Goal: Information Seeking & Learning: Learn about a topic

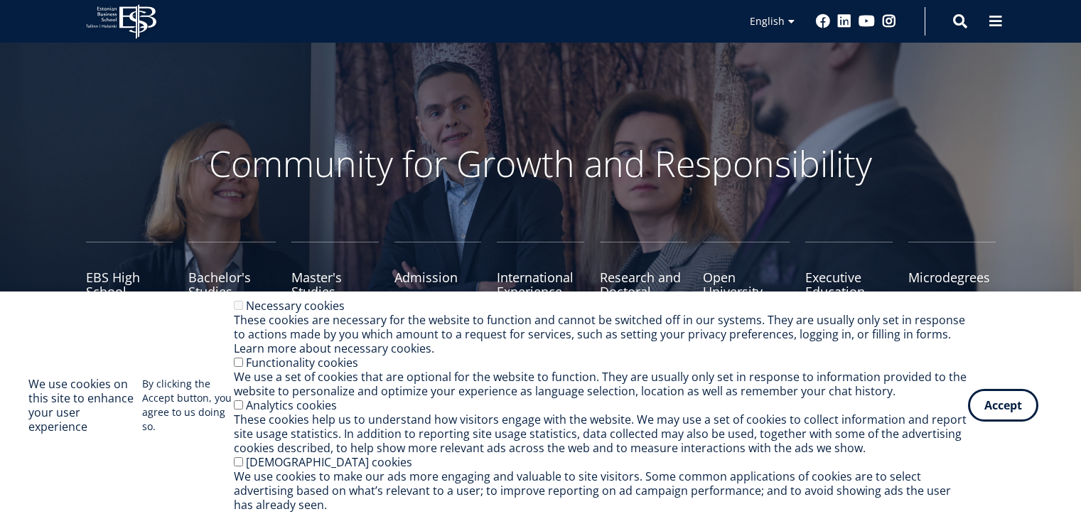
scroll to position [179, 0]
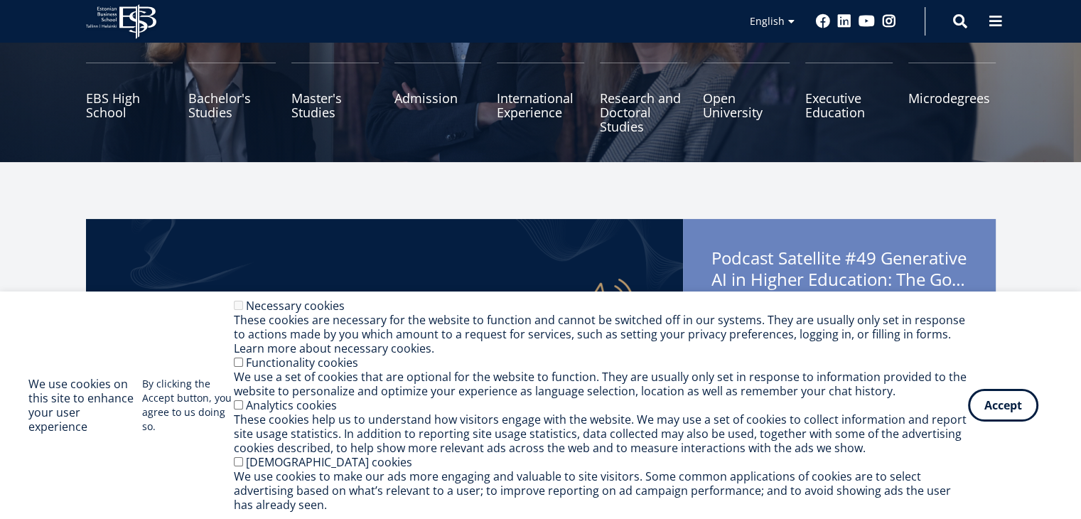
click at [1000, 412] on button "Accept" at bounding box center [1003, 405] width 70 height 33
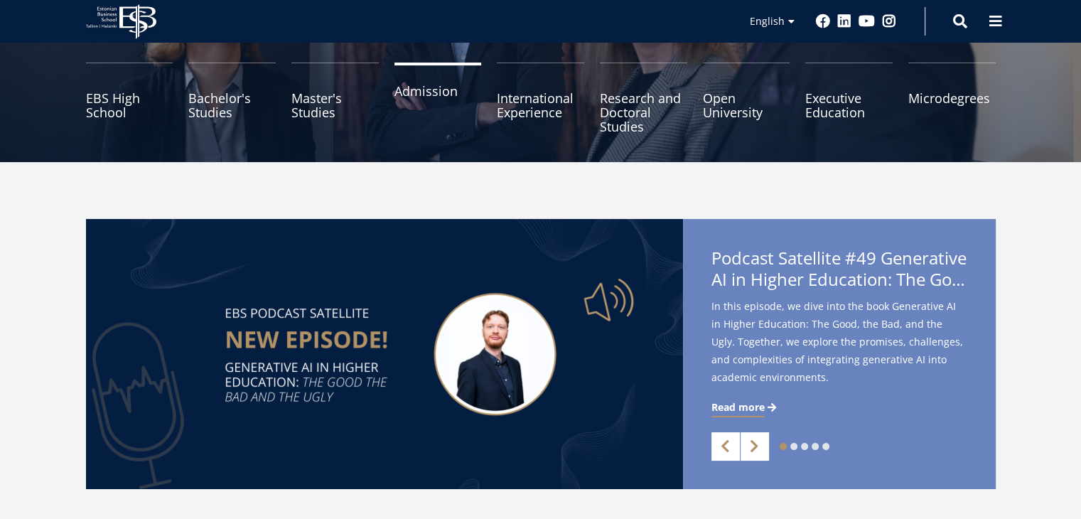
click at [415, 91] on link "Admission" at bounding box center [437, 98] width 87 height 71
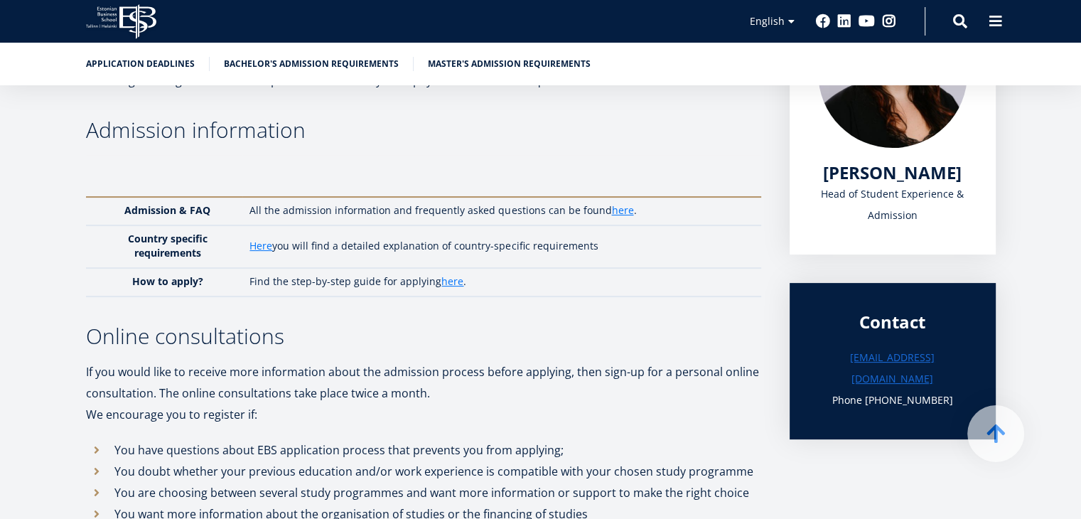
scroll to position [280, 0]
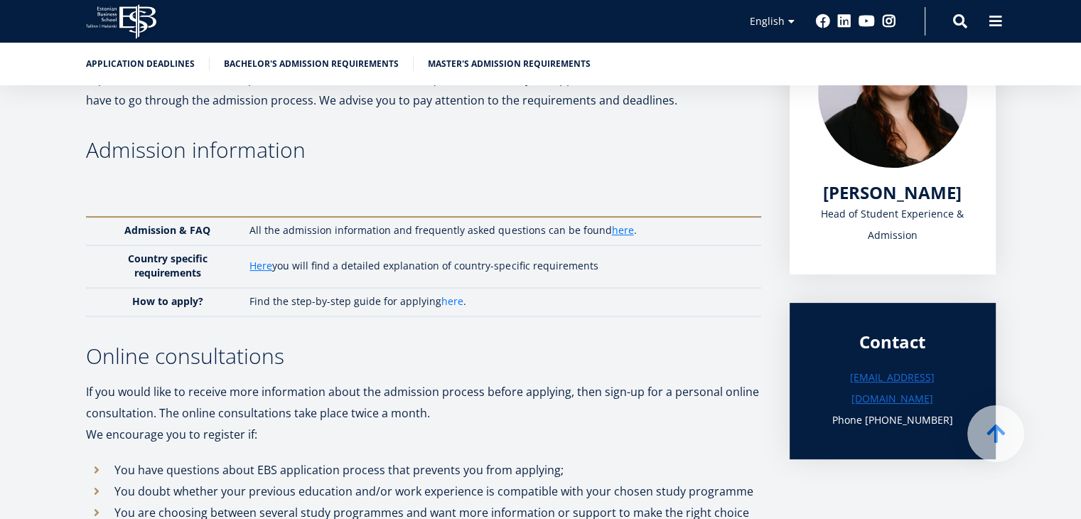
click at [450, 304] on link "here" at bounding box center [452, 301] width 22 height 14
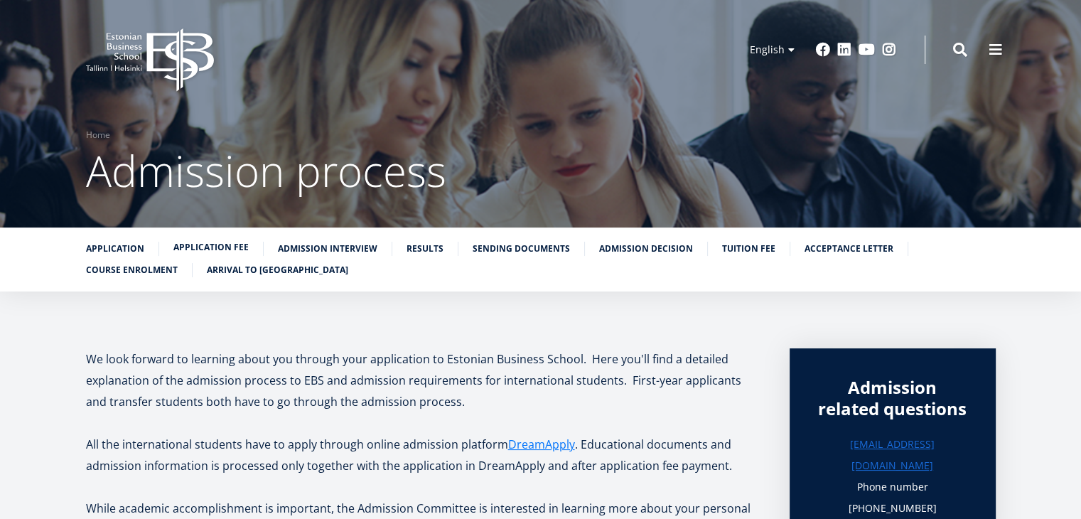
click at [204, 251] on link "Application fee" at bounding box center [210, 247] width 75 height 14
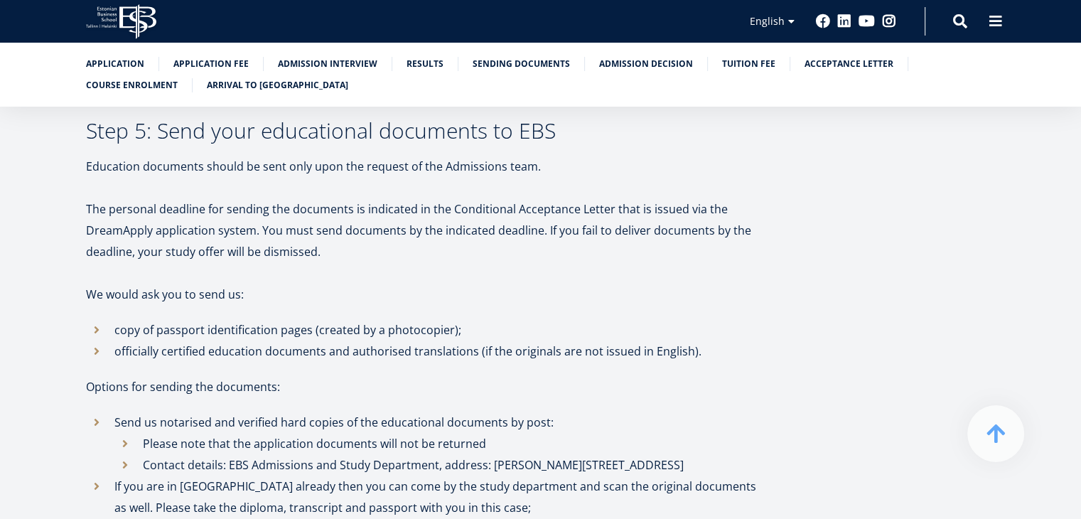
scroll to position [2018, 0]
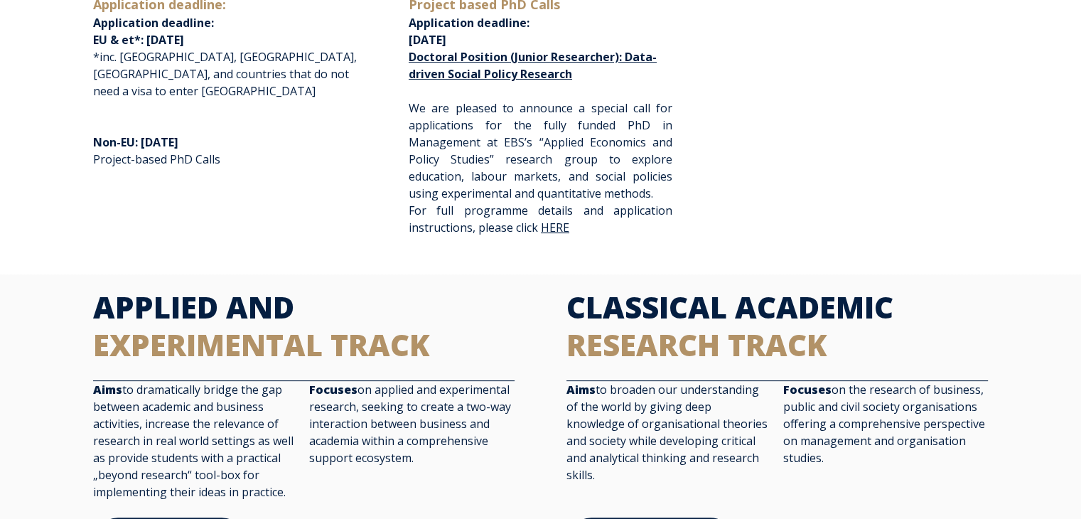
scroll to position [355, 0]
click at [551, 225] on link "HERE" at bounding box center [556, 228] width 31 height 12
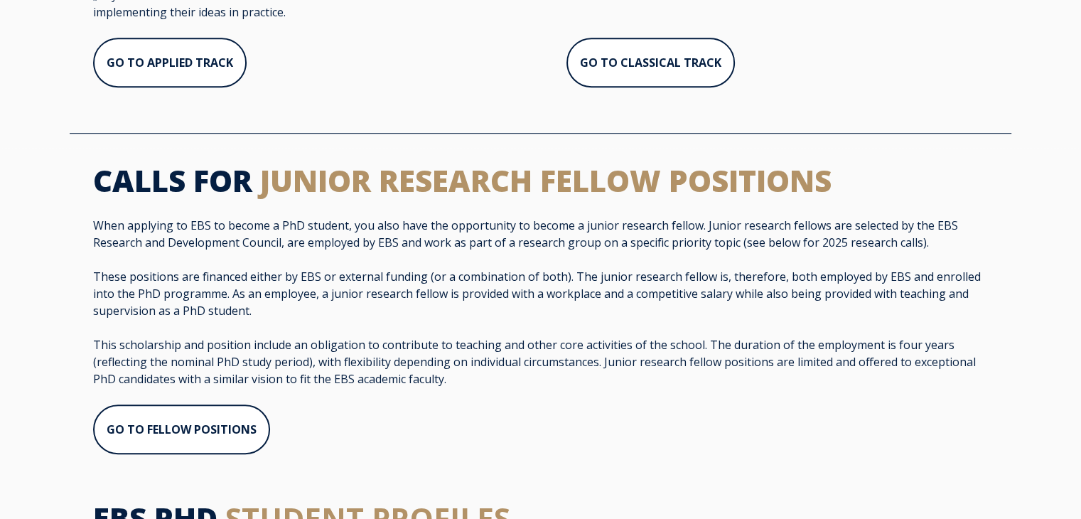
scroll to position [840, 0]
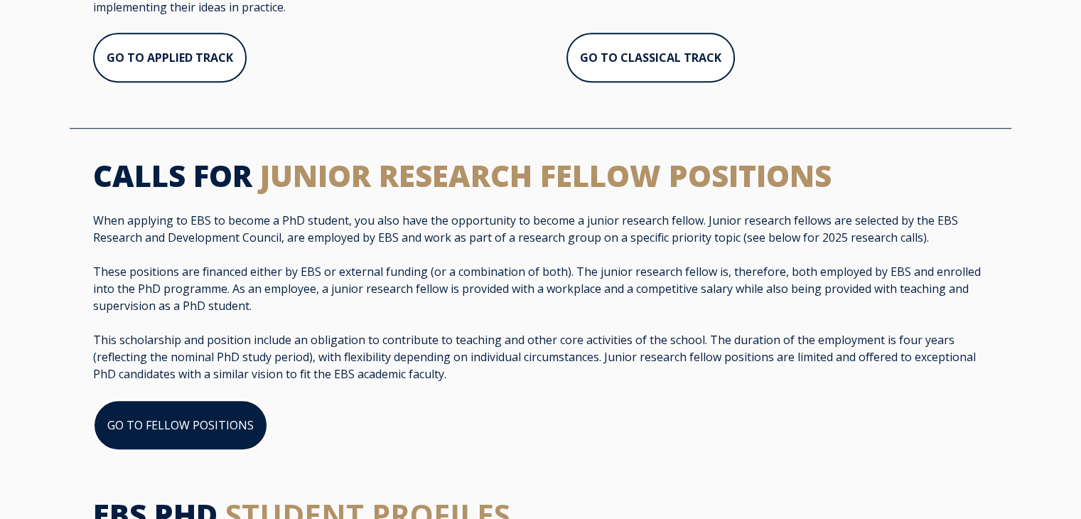
click at [226, 428] on link "GO TO FELLOW POSITIONS" at bounding box center [180, 424] width 175 height 51
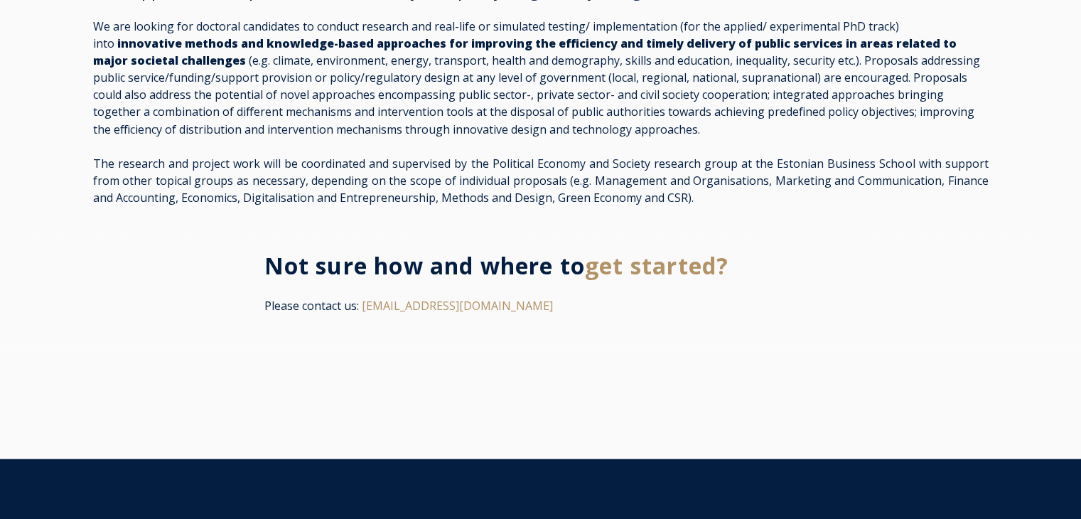
scroll to position [2597, 0]
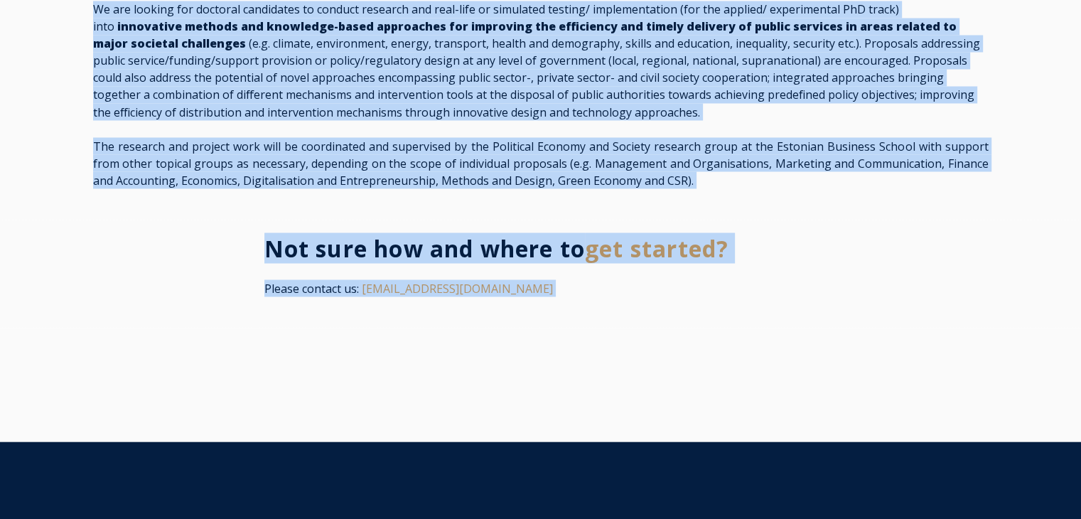
click at [676, 328] on div at bounding box center [540, 385] width 1081 height 114
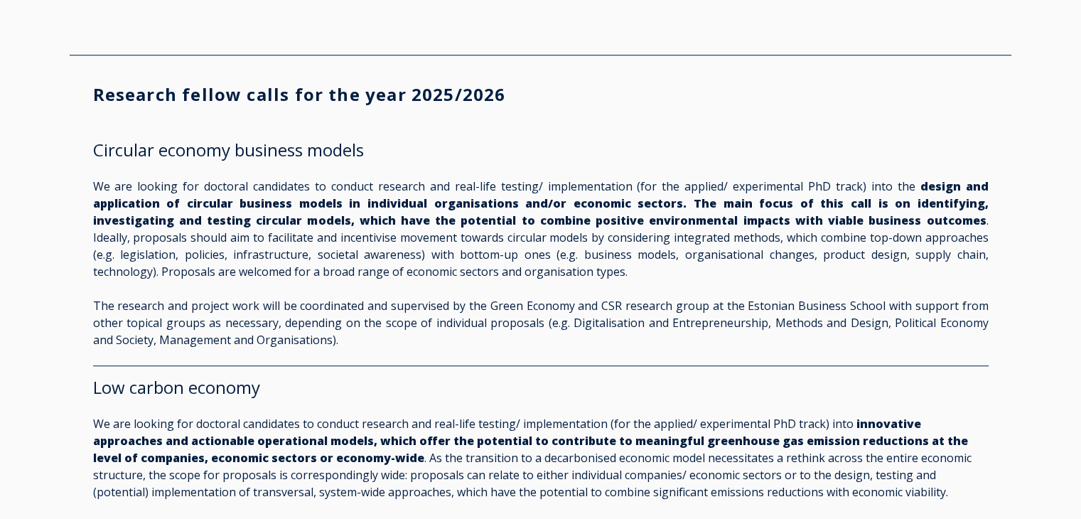
scroll to position [1028, 0]
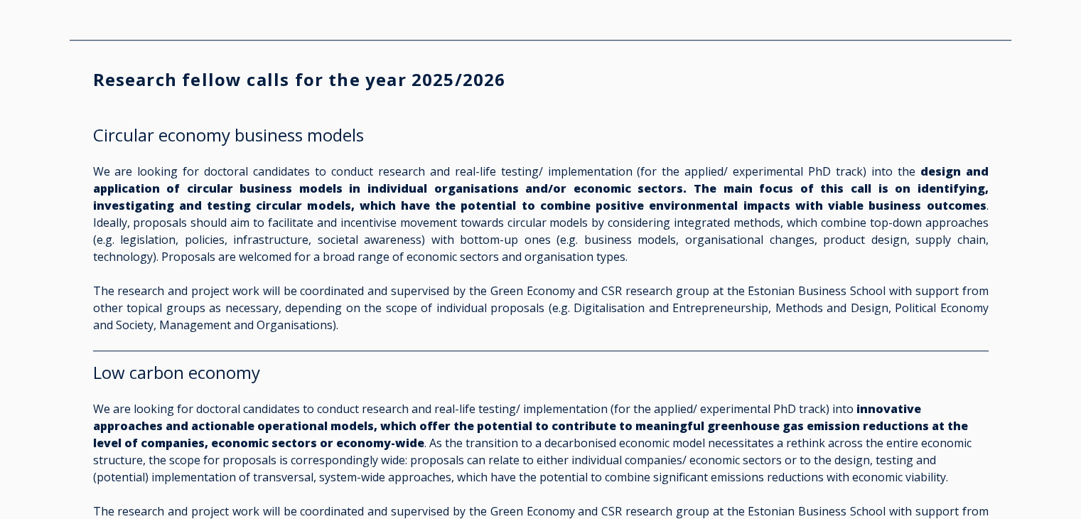
click at [292, 146] on h2 "Circular economy business models" at bounding box center [540, 134] width 895 height 21
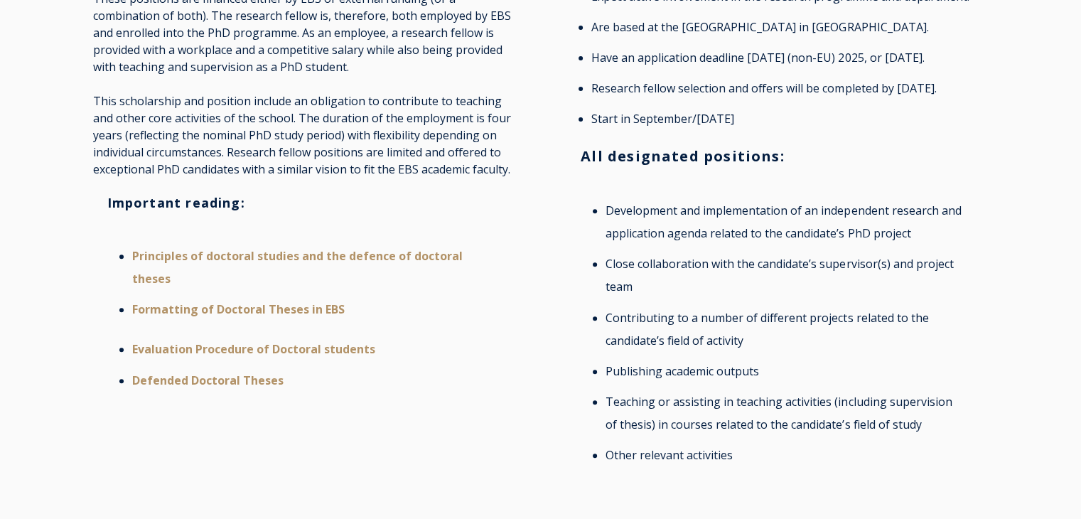
scroll to position [517, 0]
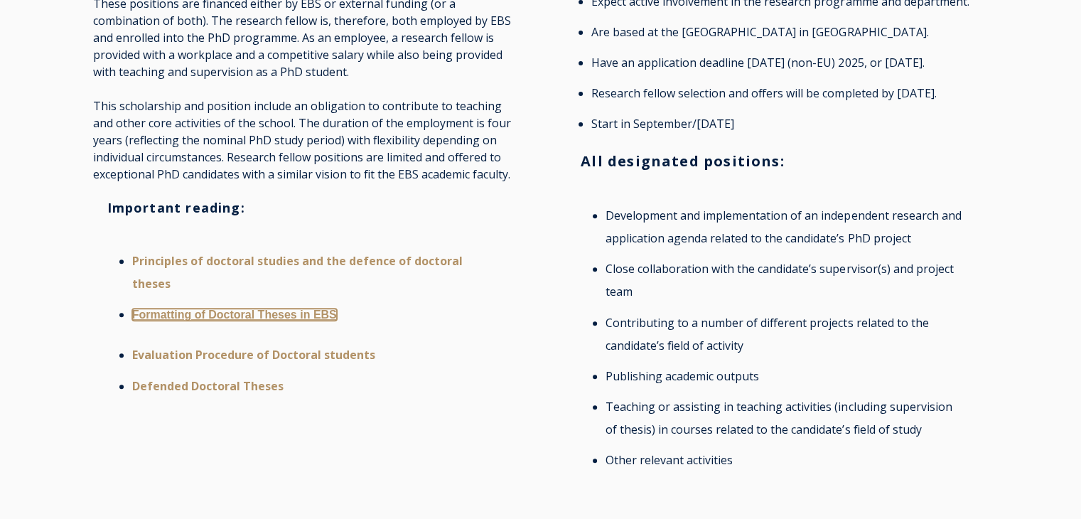
click at [286, 318] on link "Formatting of Doctoral Theses in EBS" at bounding box center [234, 314] width 205 height 12
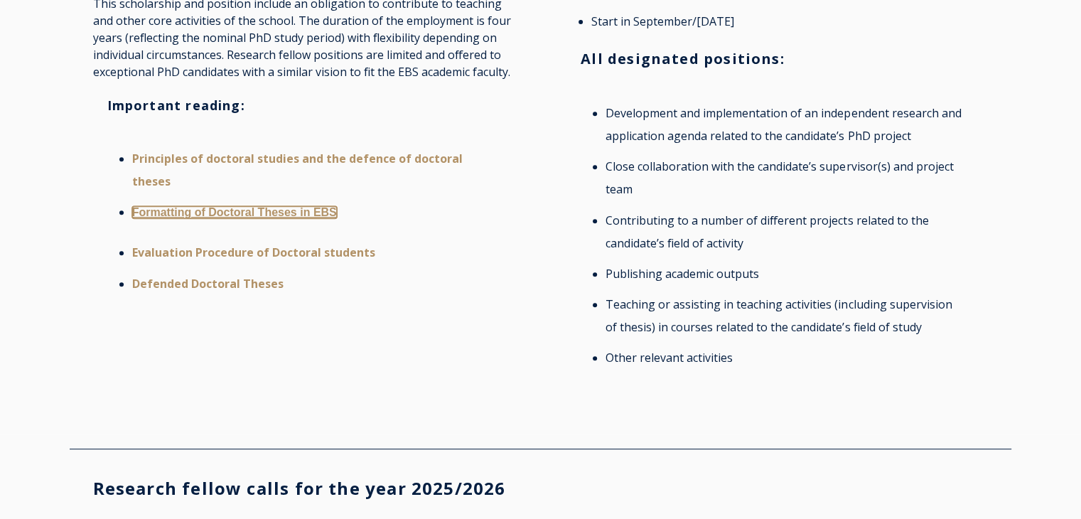
scroll to position [610, 0]
